Goal: Information Seeking & Learning: Learn about a topic

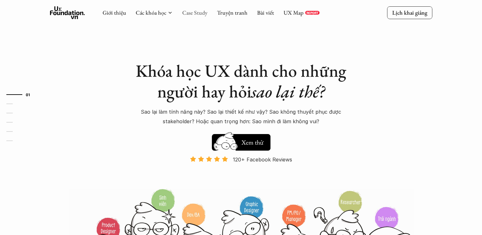
drag, startPoint x: 0, startPoint y: 0, endPoint x: 194, endPoint y: 15, distance: 194.3
click at [194, 15] on link "Case Study" at bounding box center [194, 12] width 25 height 7
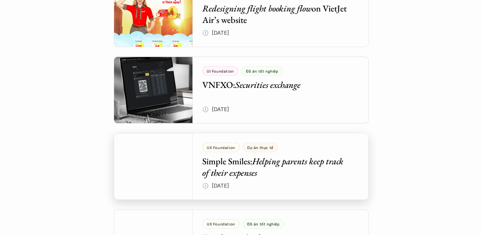
scroll to position [1547, 0]
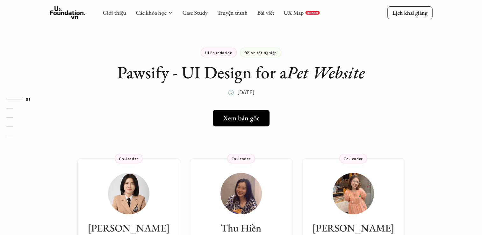
drag, startPoint x: 487, startPoint y: 30, endPoint x: 157, endPoint y: 100, distance: 337.3
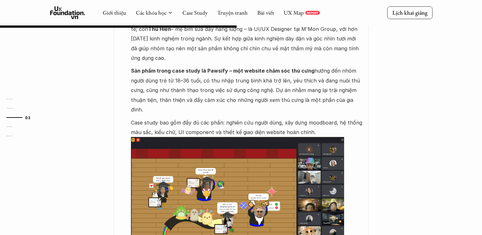
scroll to position [351, 0]
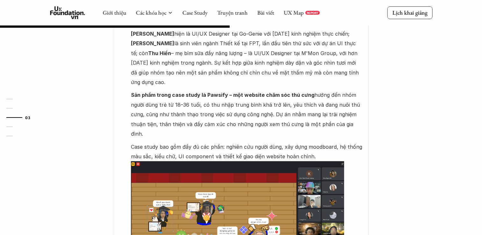
drag, startPoint x: 272, startPoint y: 98, endPoint x: 226, endPoint y: 54, distance: 63.1
click at [226, 54] on p "Đây là case study tốt nghiệp lớp UIF-K11 của nhóm tác giả: [PERSON_NAME], [PERS…" at bounding box center [246, 48] width 231 height 77
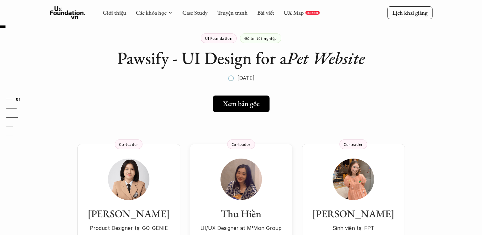
scroll to position [0, 0]
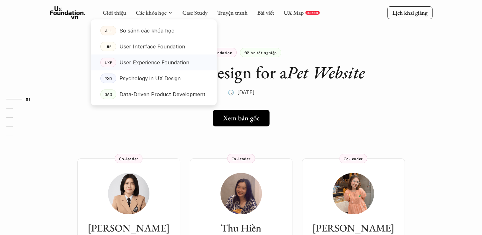
click at [163, 63] on p "User Experience Foundation" at bounding box center [154, 63] width 70 height 10
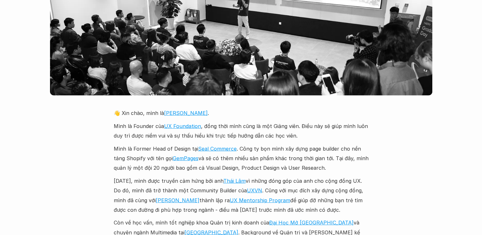
scroll to position [1467, 0]
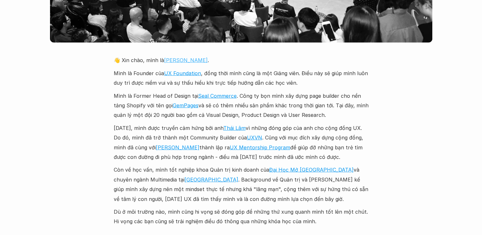
click at [165, 57] on link "[PERSON_NAME]" at bounding box center [186, 60] width 44 height 6
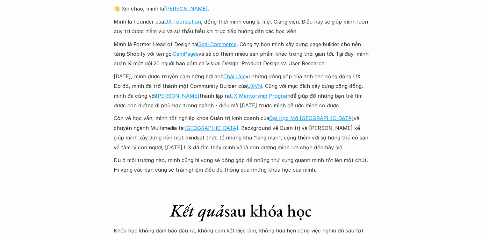
scroll to position [1531, 0]
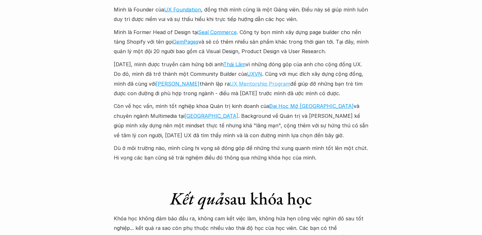
click at [257, 81] on link "UX Mentorship Program" at bounding box center [260, 84] width 61 height 6
click at [277, 103] on link "Đại Học Mở [GEOGRAPHIC_DATA]" at bounding box center [311, 106] width 84 height 6
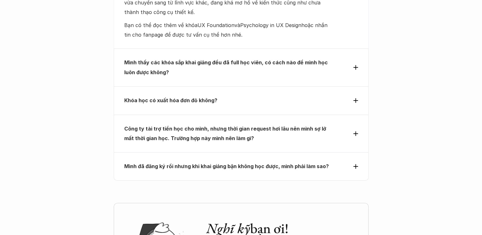
scroll to position [2805, 0]
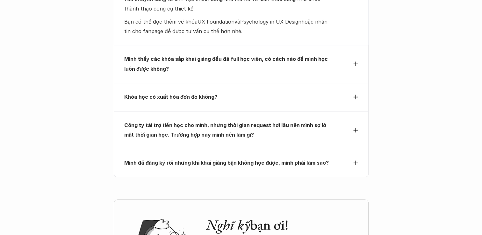
click at [228, 92] on p "Khóa học có xuất hóa đơn đỏ không?" at bounding box center [229, 97] width 211 height 10
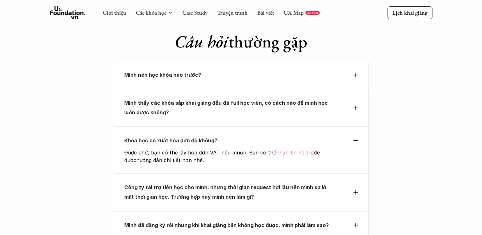
scroll to position [2678, 0]
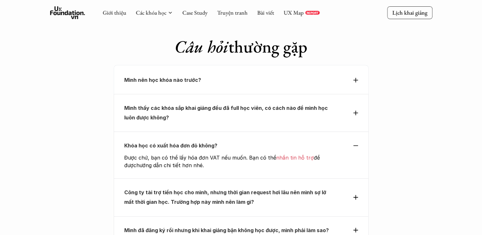
click at [228, 105] on strong "Mình thấy các khóa sắp khai giảng đều đã full học viên, có cách nào để mình học…" at bounding box center [226, 113] width 205 height 16
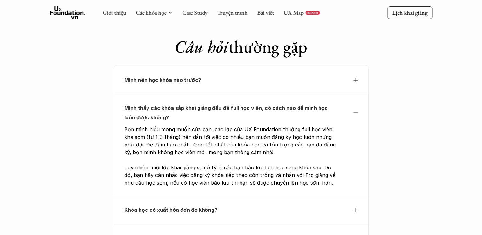
click at [241, 65] on div "Mình nên học khóa nào trước?" at bounding box center [241, 79] width 255 height 29
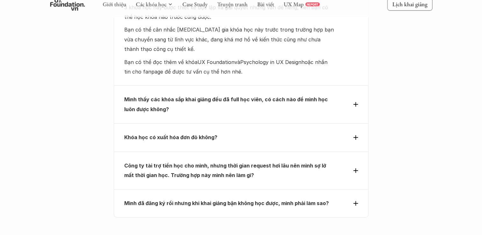
scroll to position [2773, 0]
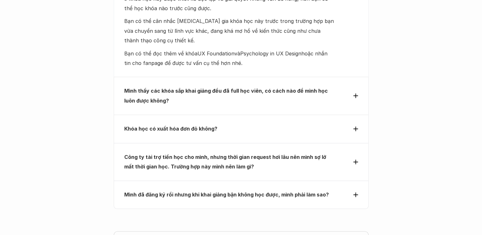
click at [232, 154] on strong "Công ty tài trợ tiền học cho mình, nhưng thời gian request hơi lâu nên mình sợ …" at bounding box center [225, 162] width 203 height 16
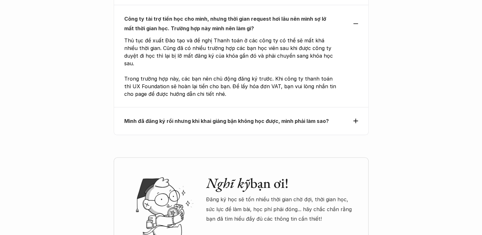
scroll to position [2837, 0]
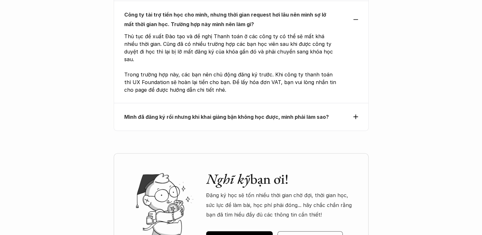
click at [212, 112] on p "Mình đã đăng ký rồi nhưng khi khai giảng bận không học được, mình phải làm sao?" at bounding box center [229, 117] width 211 height 10
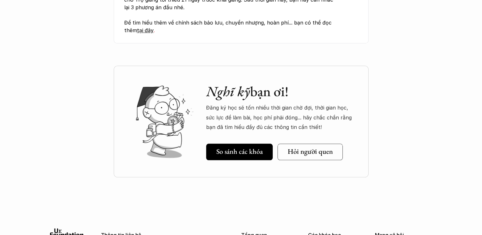
scroll to position [3028, 0]
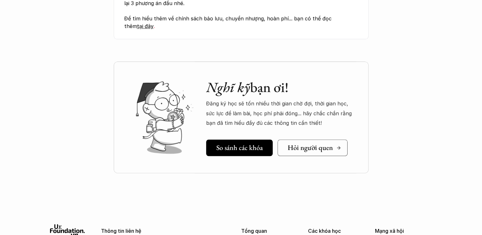
click at [310, 143] on h5 "Hỏi người quen" at bounding box center [310, 147] width 45 height 8
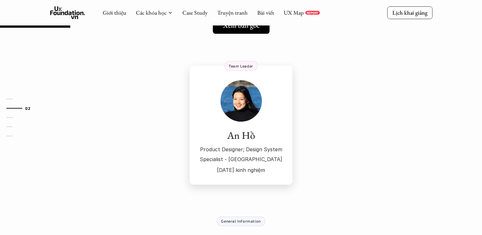
scroll to position [113, 0]
click at [247, 32] on link "Xem bản gốc" at bounding box center [241, 26] width 62 height 17
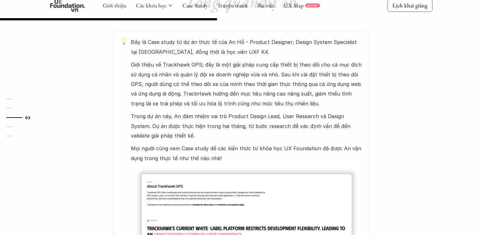
scroll to position [351, 0]
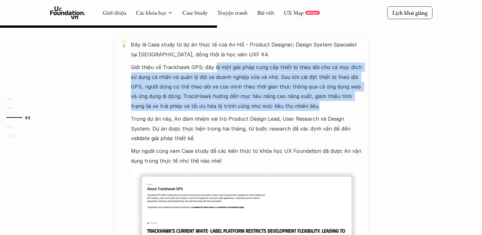
drag, startPoint x: 214, startPoint y: 66, endPoint x: 301, endPoint y: 106, distance: 94.8
click at [301, 106] on p "Giới thiệu về Trackhawk GPS; đây là một giải pháp cung cấp thiết bị theo dõi ch…" at bounding box center [246, 86] width 231 height 48
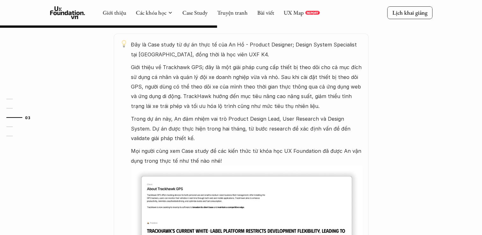
click at [256, 123] on p "Trong dự án này, An đảm nhiệm vai trò Product Design Lead, User Research và Des…" at bounding box center [246, 128] width 231 height 29
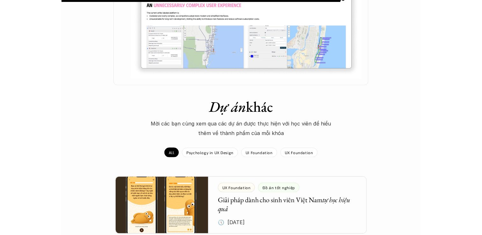
scroll to position [583, 0]
